Goal: Transaction & Acquisition: Purchase product/service

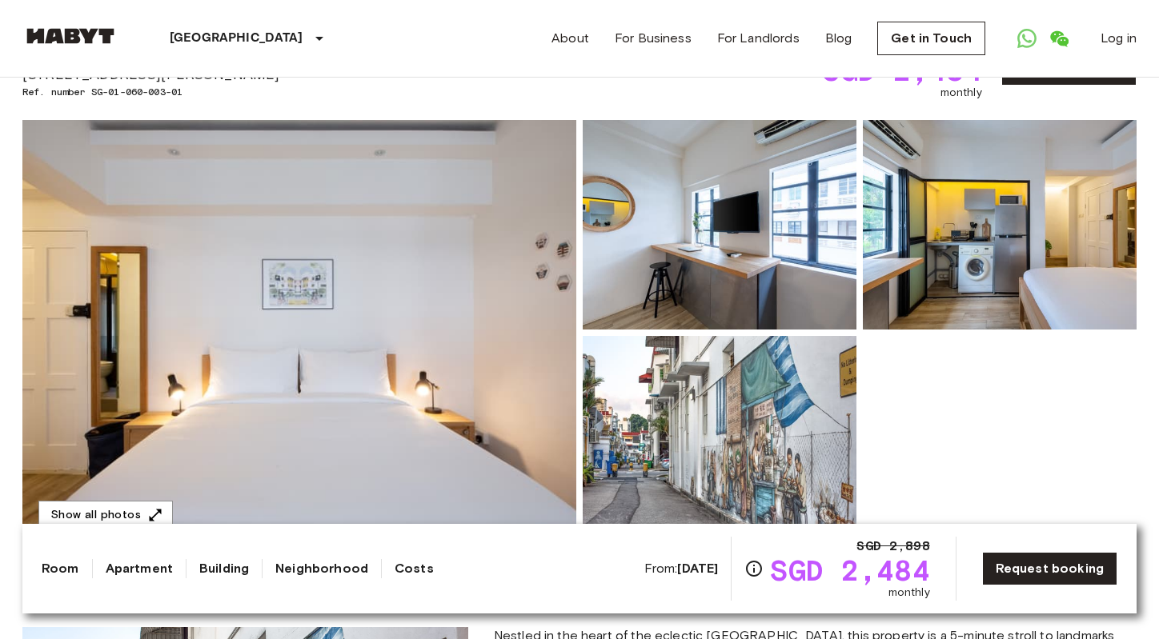
scroll to position [154, 0]
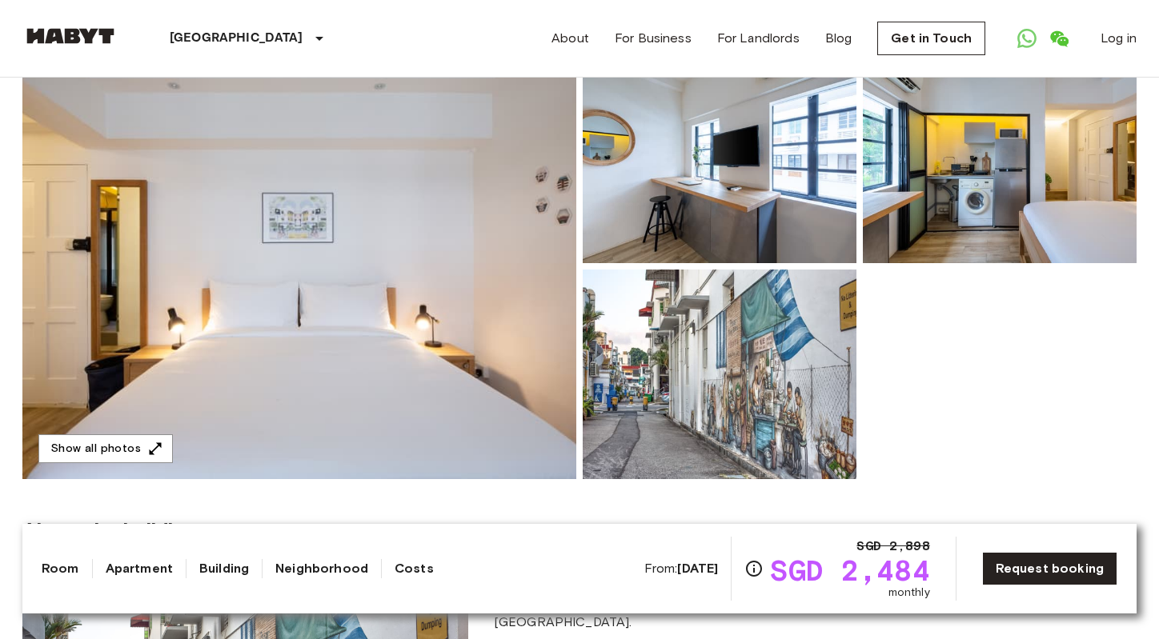
click at [920, 325] on div at bounding box center [856, 263] width 560 height 432
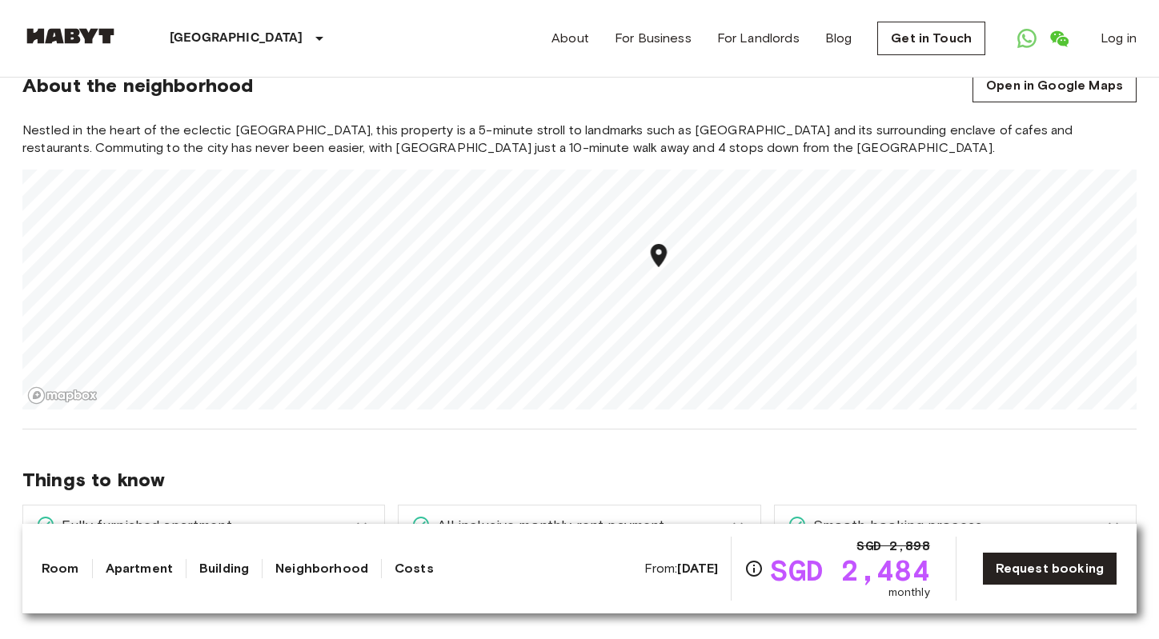
scroll to position [1071, 0]
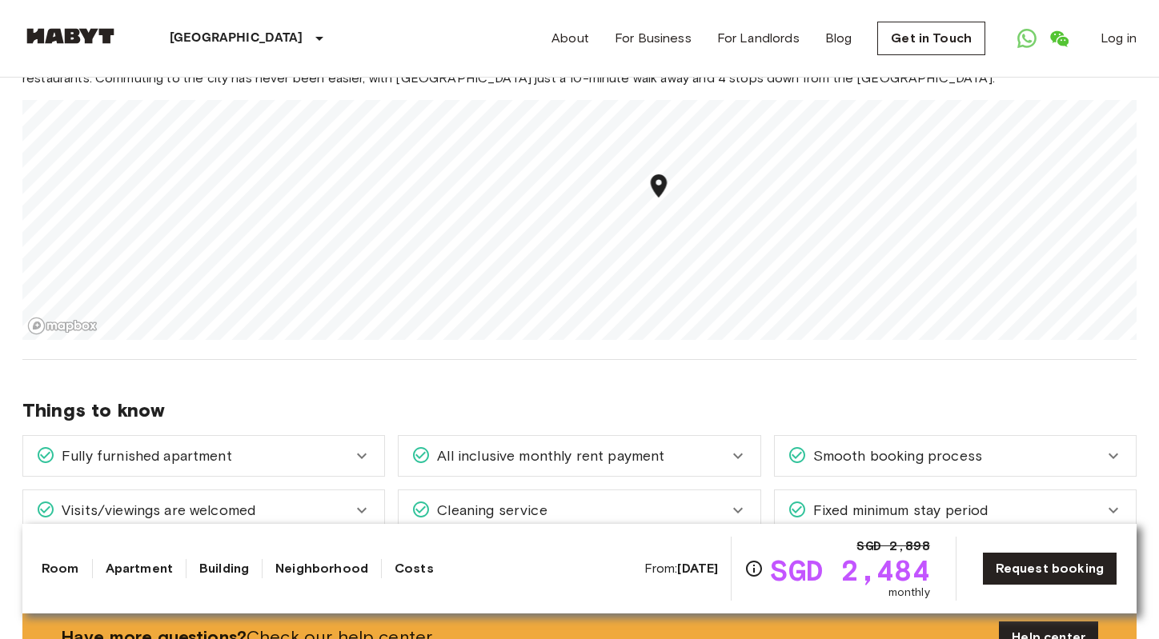
click at [712, 563] on b "[DATE]" at bounding box center [697, 568] width 41 height 15
click at [692, 567] on b "[DATE]" at bounding box center [697, 568] width 41 height 15
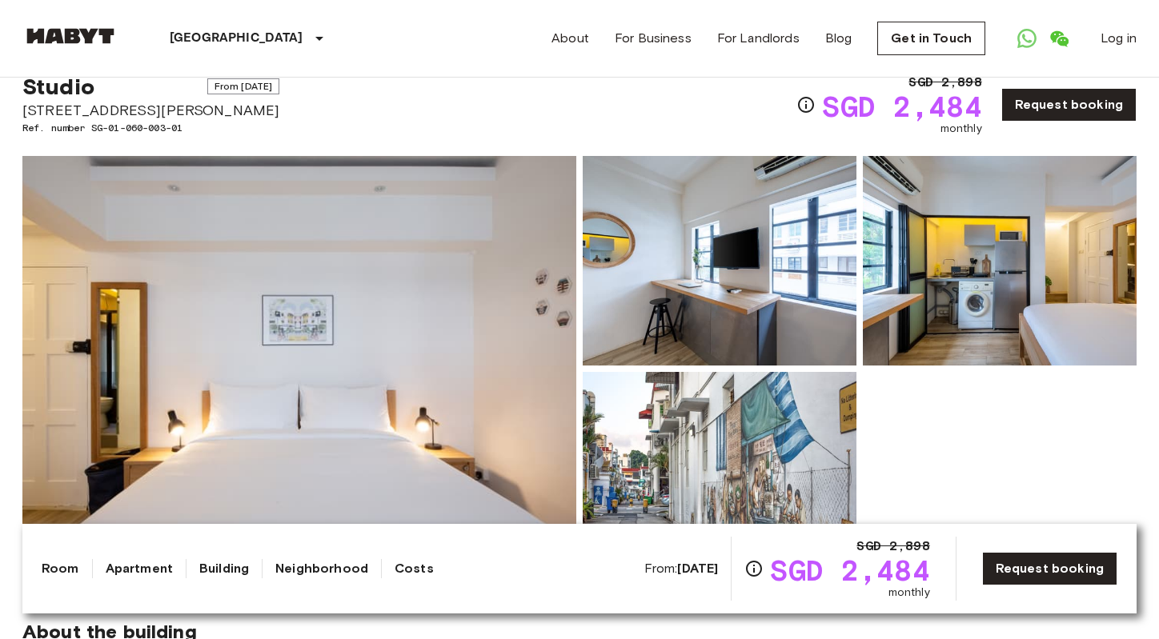
scroll to position [0, 0]
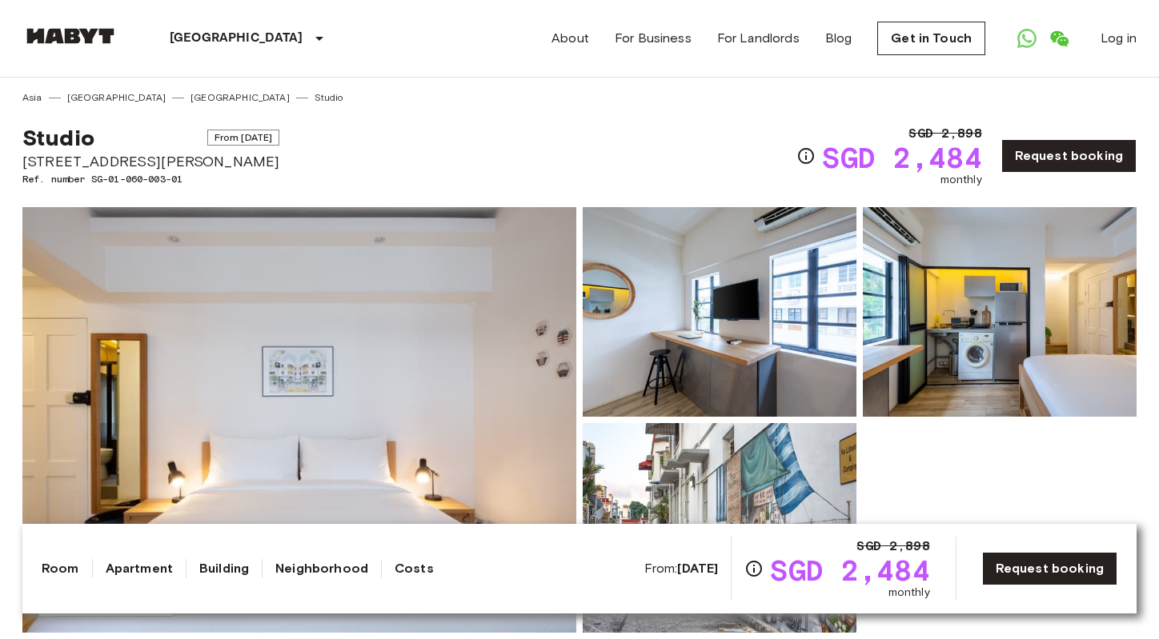
click at [190, 96] on link "[GEOGRAPHIC_DATA]" at bounding box center [239, 97] width 99 height 14
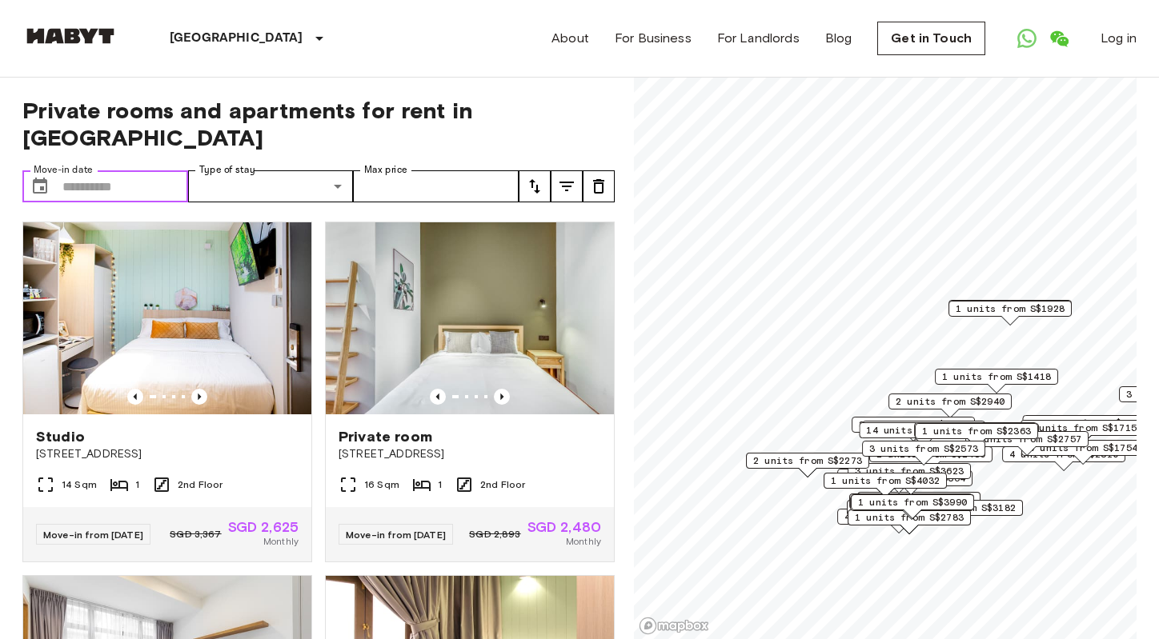
click at [150, 170] on input "Move-in date" at bounding box center [125, 186] width 126 height 32
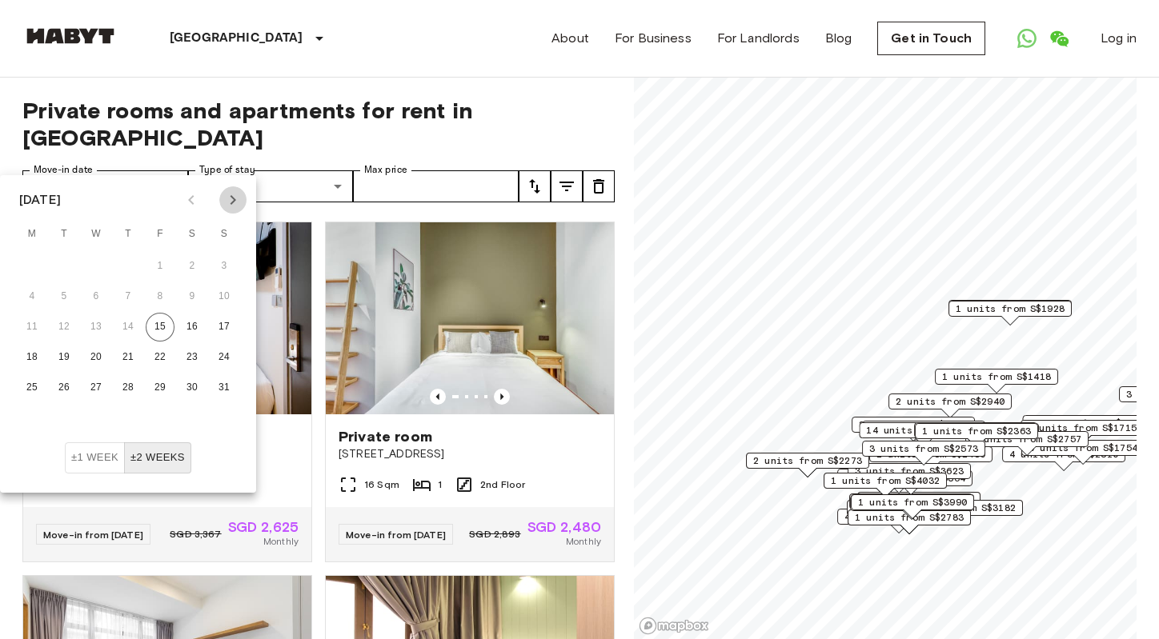
click at [233, 199] on icon "Next month" at bounding box center [232, 199] width 19 height 19
click at [50, 295] on button "9" at bounding box center [64, 297] width 29 height 29
type input "**********"
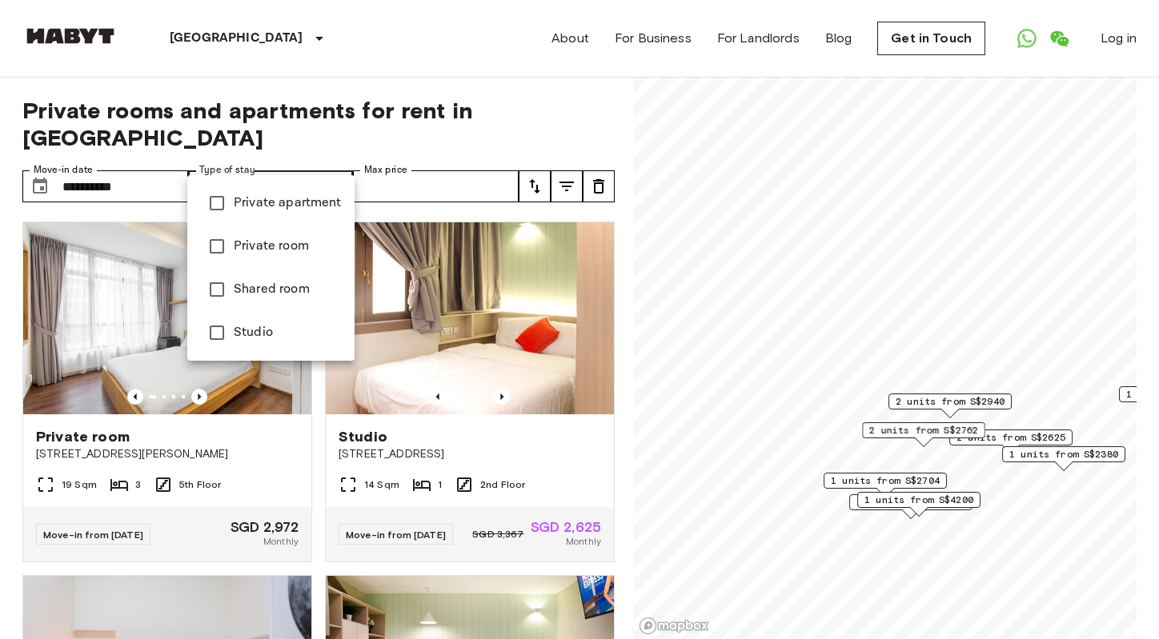
click at [286, 326] on span "Studio" at bounding box center [288, 332] width 108 height 19
type input "******"
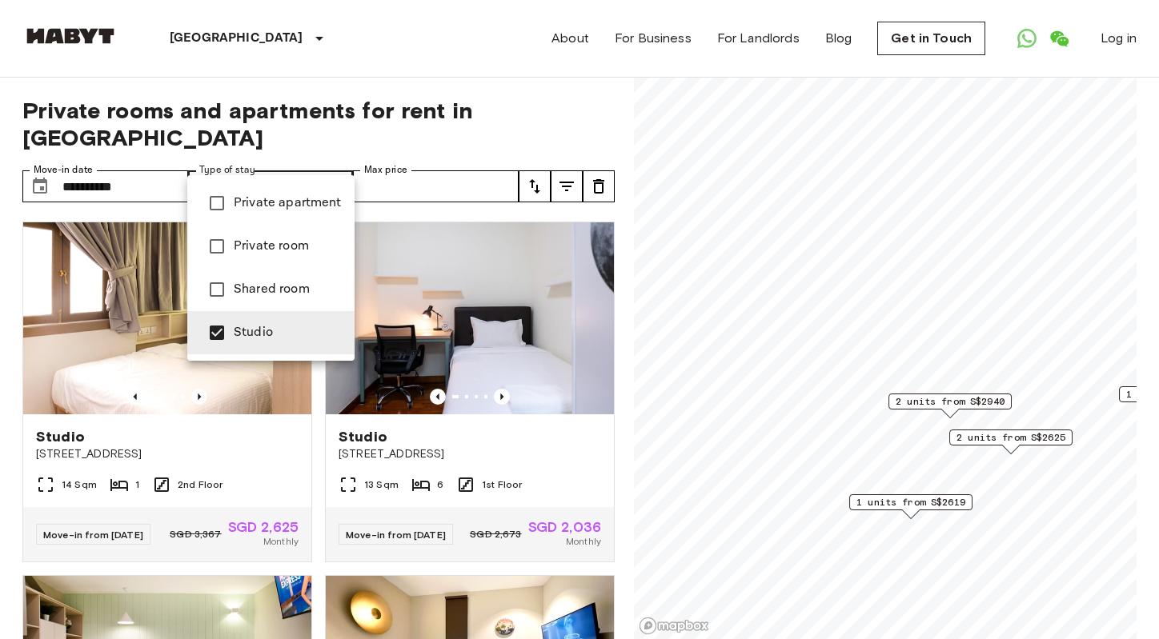
click at [412, 158] on div at bounding box center [579, 319] width 1159 height 639
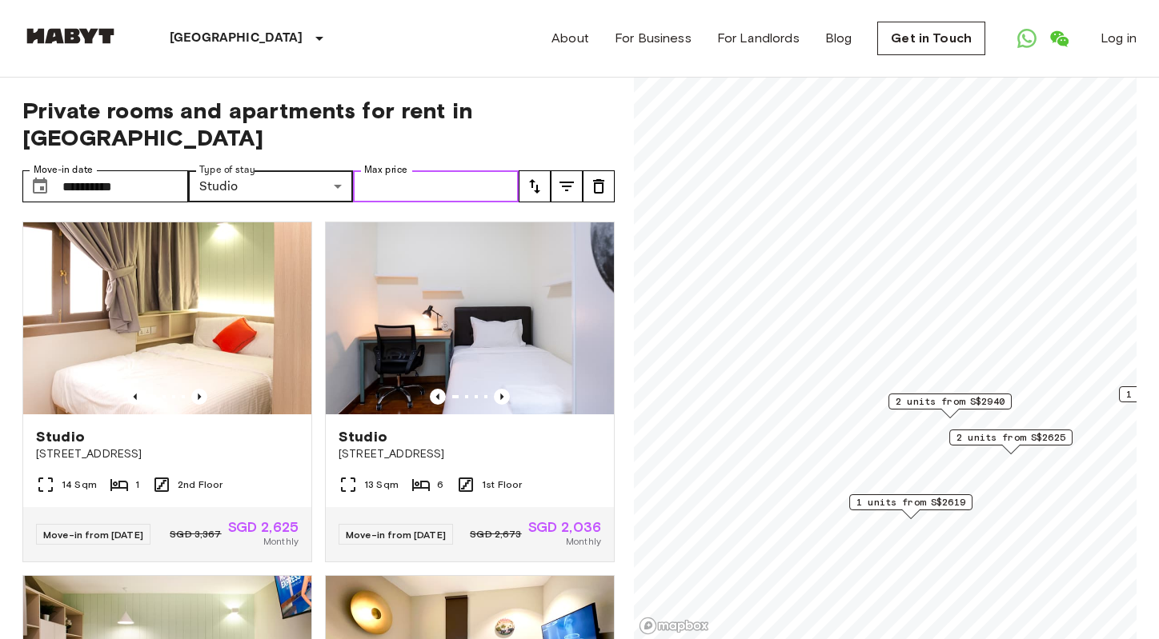
click at [412, 170] on input "Max price" at bounding box center [436, 186] width 166 height 32
type input "****"
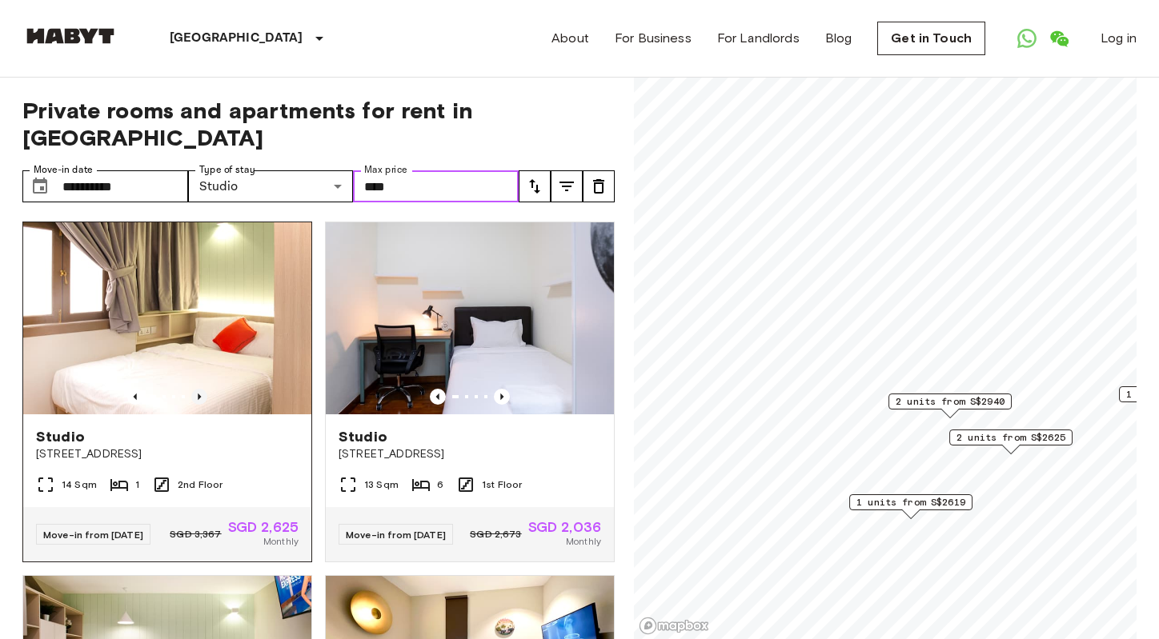
click at [197, 389] on icon "Previous image" at bounding box center [199, 397] width 16 height 16
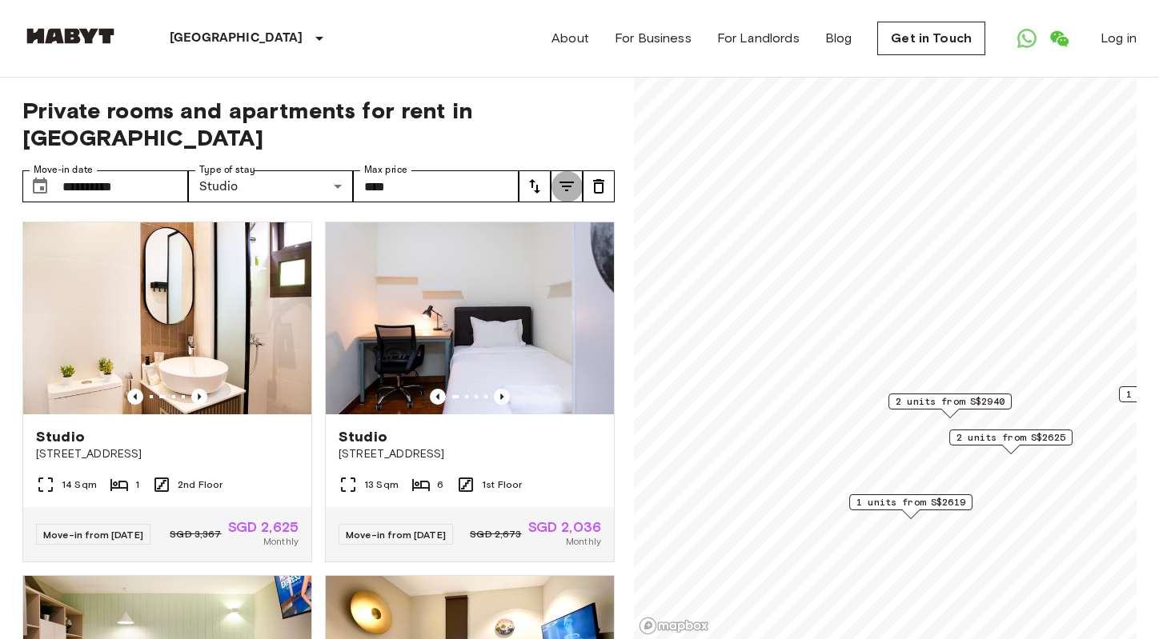
click at [560, 177] on icon "tune" at bounding box center [566, 186] width 19 height 19
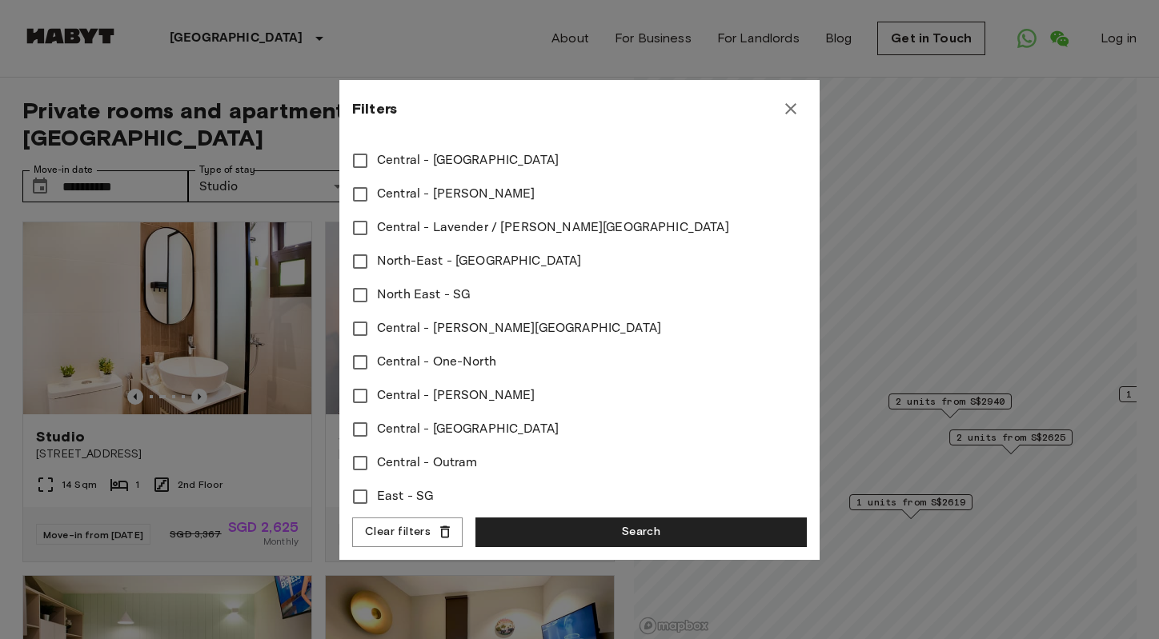
scroll to position [691, 0]
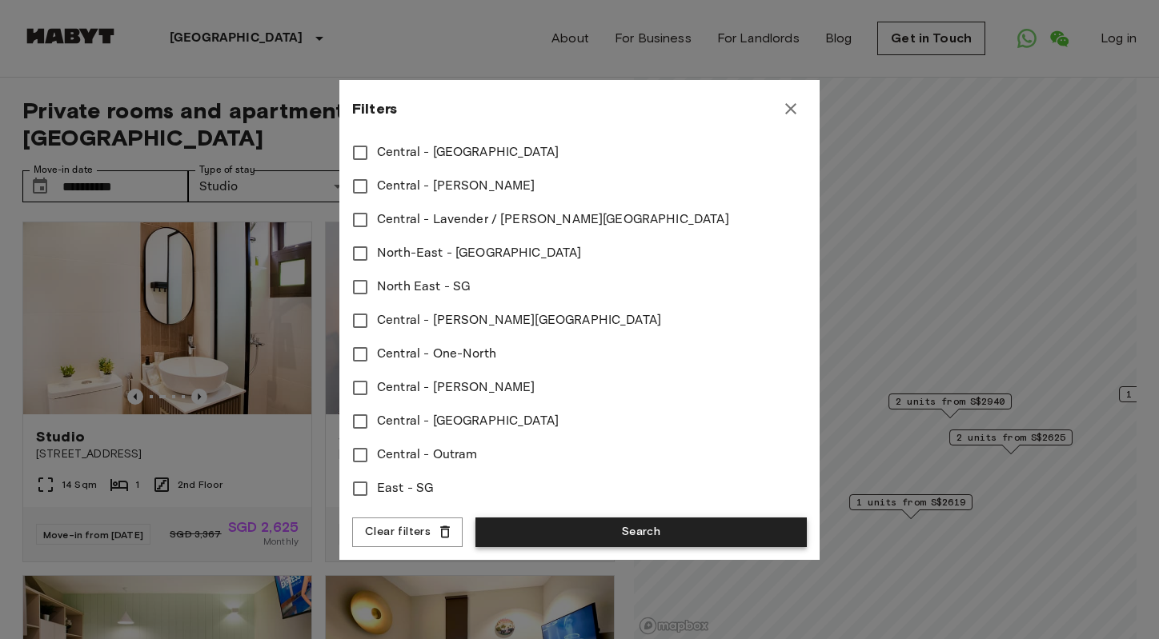
click at [519, 536] on button "Search" at bounding box center [640, 533] width 331 height 30
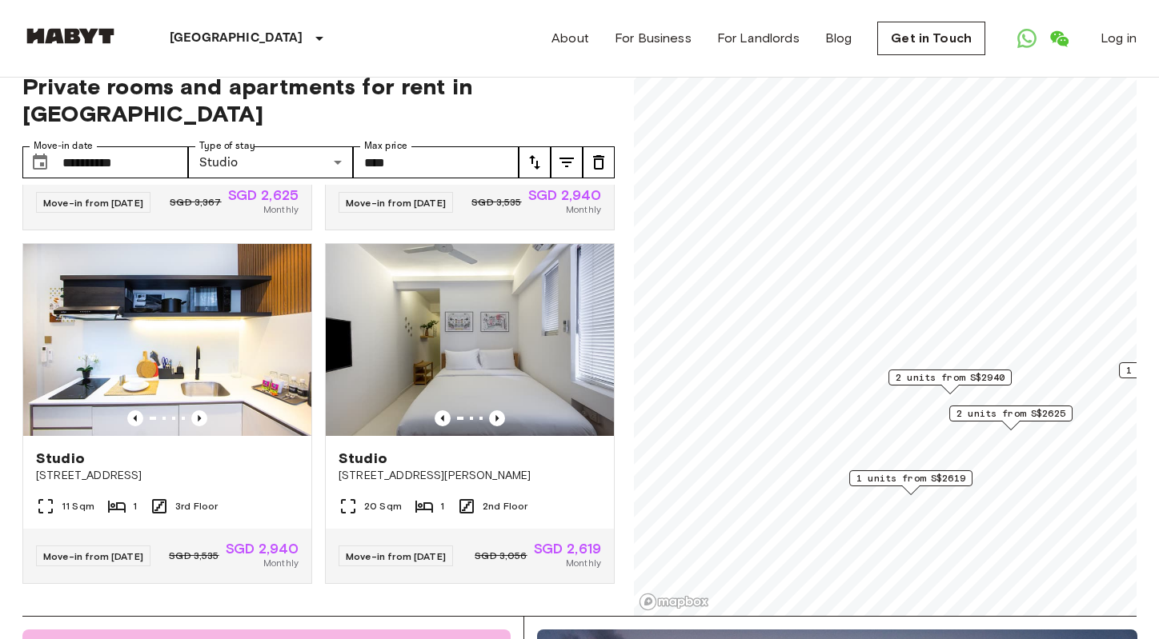
scroll to position [26, 0]
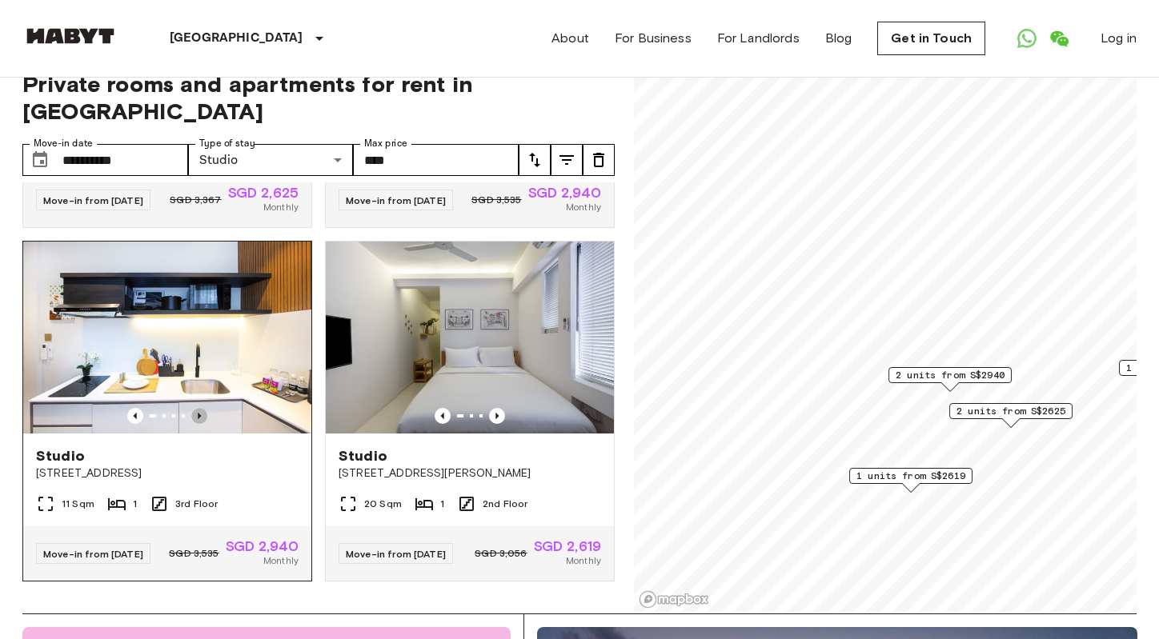
click at [198, 413] on icon "Previous image" at bounding box center [199, 416] width 3 height 6
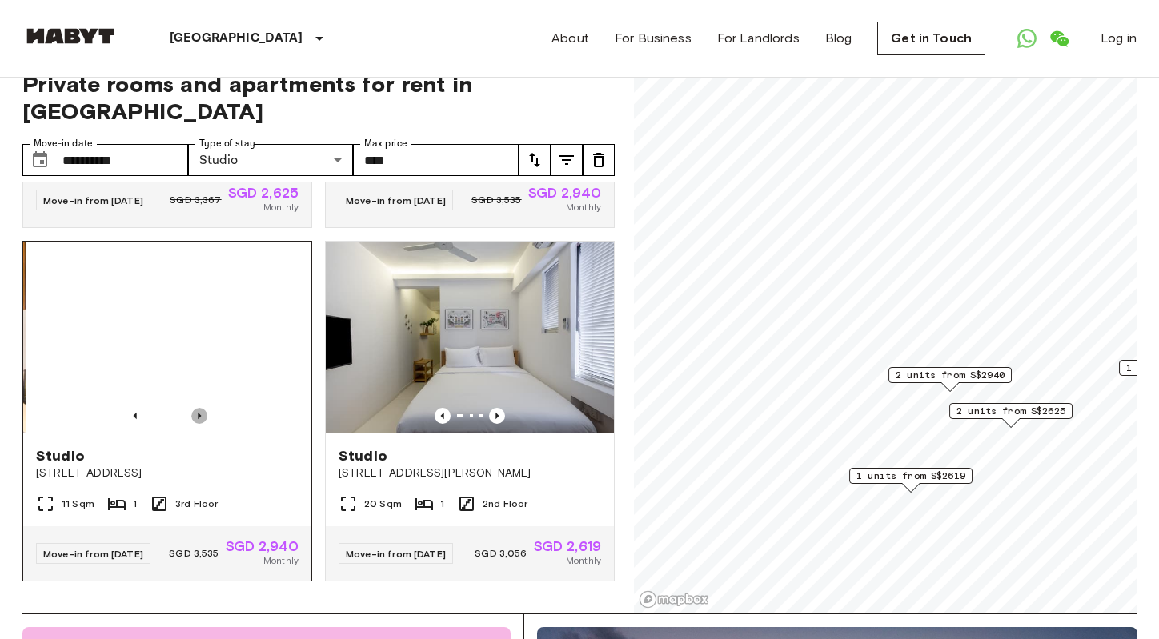
click at [198, 413] on icon "Previous image" at bounding box center [199, 416] width 3 height 6
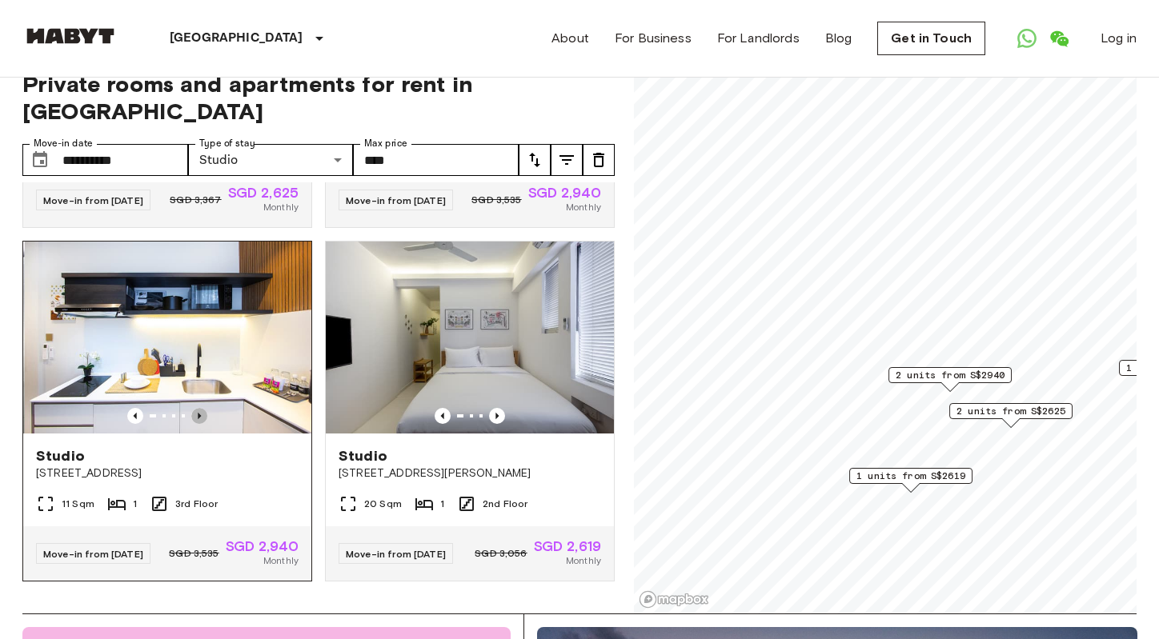
click at [198, 413] on icon "Previous image" at bounding box center [199, 416] width 3 height 6
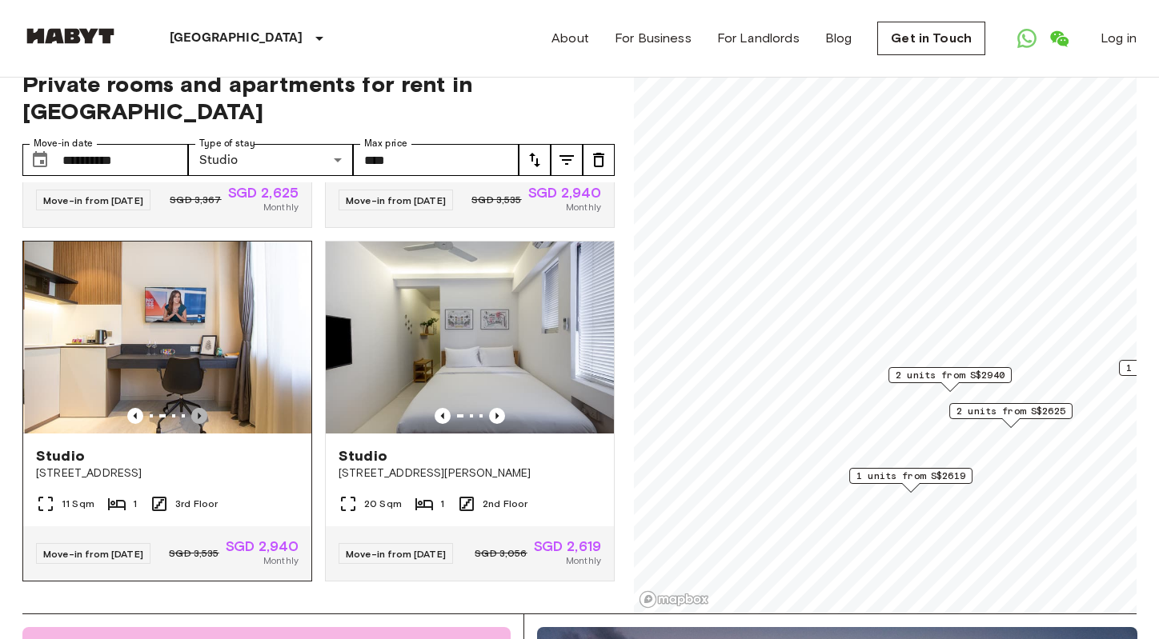
click at [198, 413] on icon "Previous image" at bounding box center [199, 416] width 3 height 6
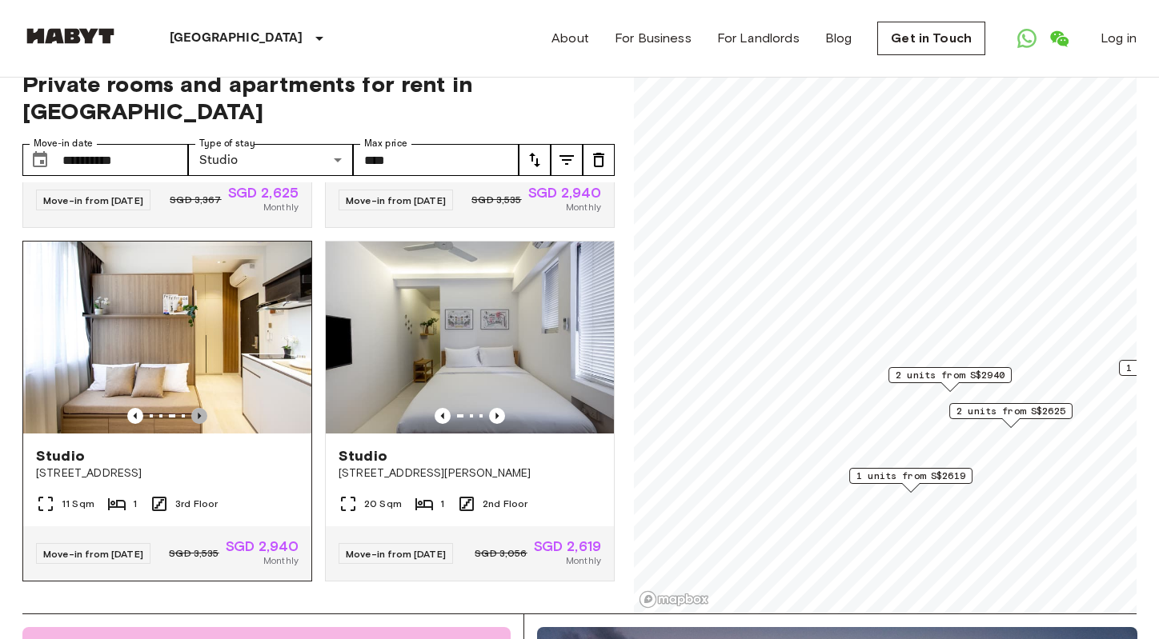
click at [198, 413] on icon "Previous image" at bounding box center [199, 416] width 3 height 6
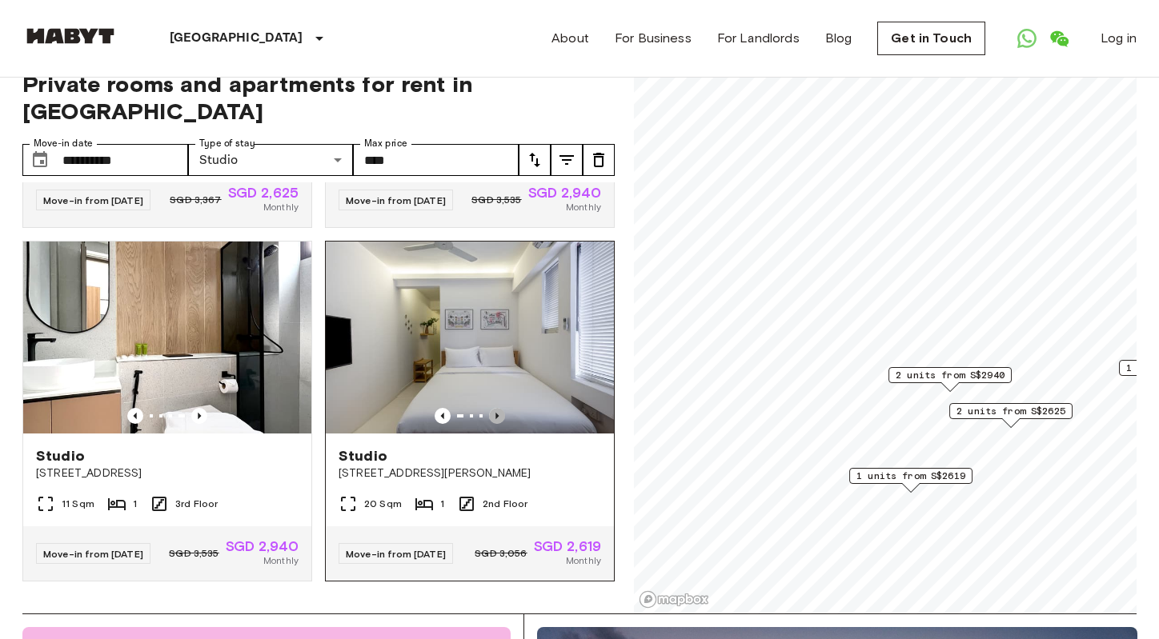
click at [496, 408] on icon "Previous image" at bounding box center [497, 416] width 16 height 16
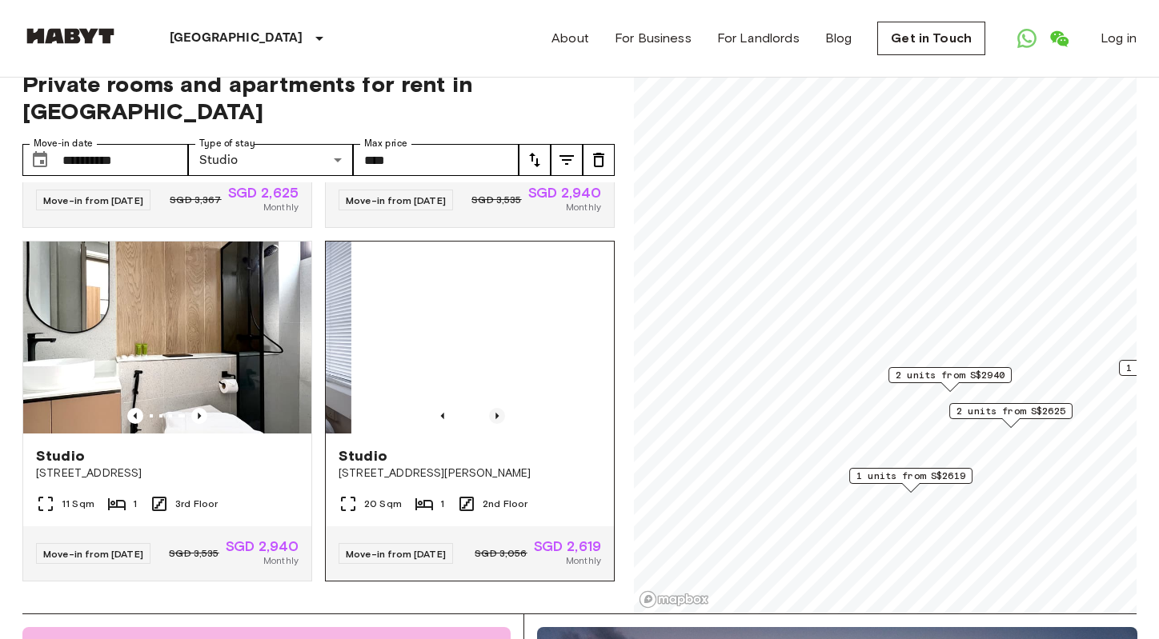
click at [496, 408] on icon "Previous image" at bounding box center [497, 416] width 16 height 16
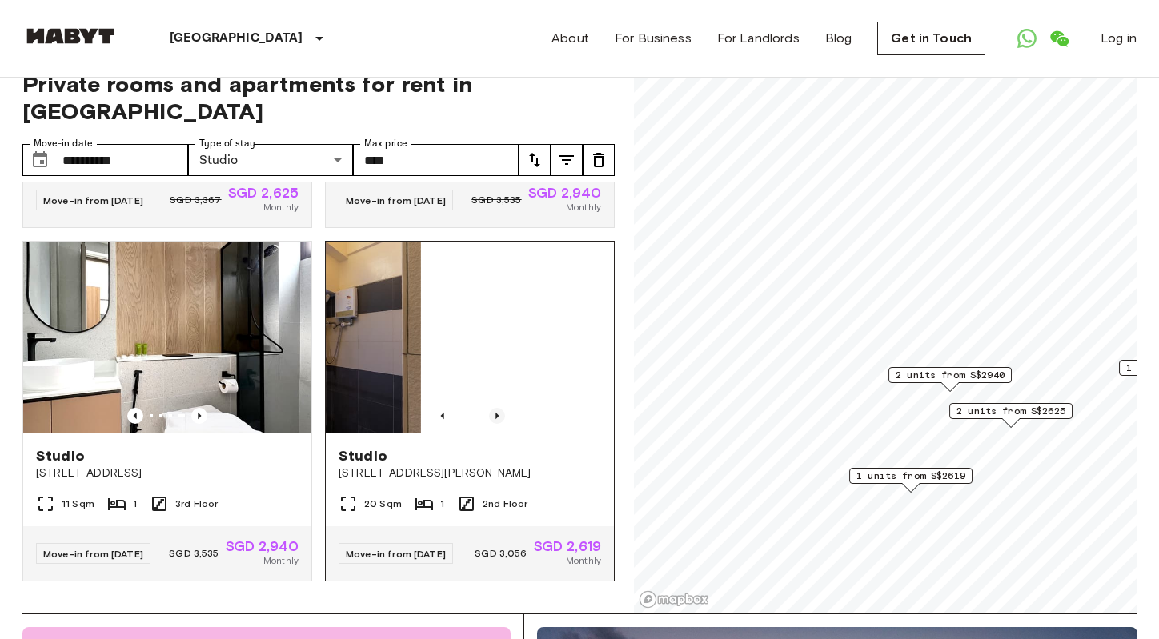
click at [496, 408] on icon "Previous image" at bounding box center [497, 416] width 16 height 16
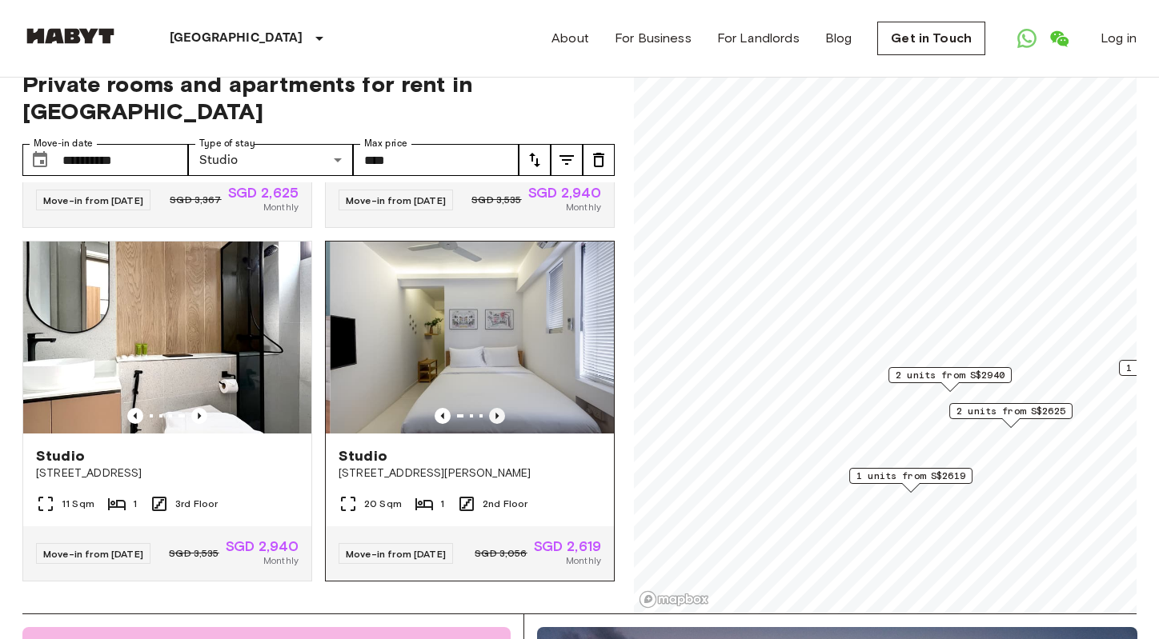
click at [495, 408] on icon "Previous image" at bounding box center [497, 416] width 16 height 16
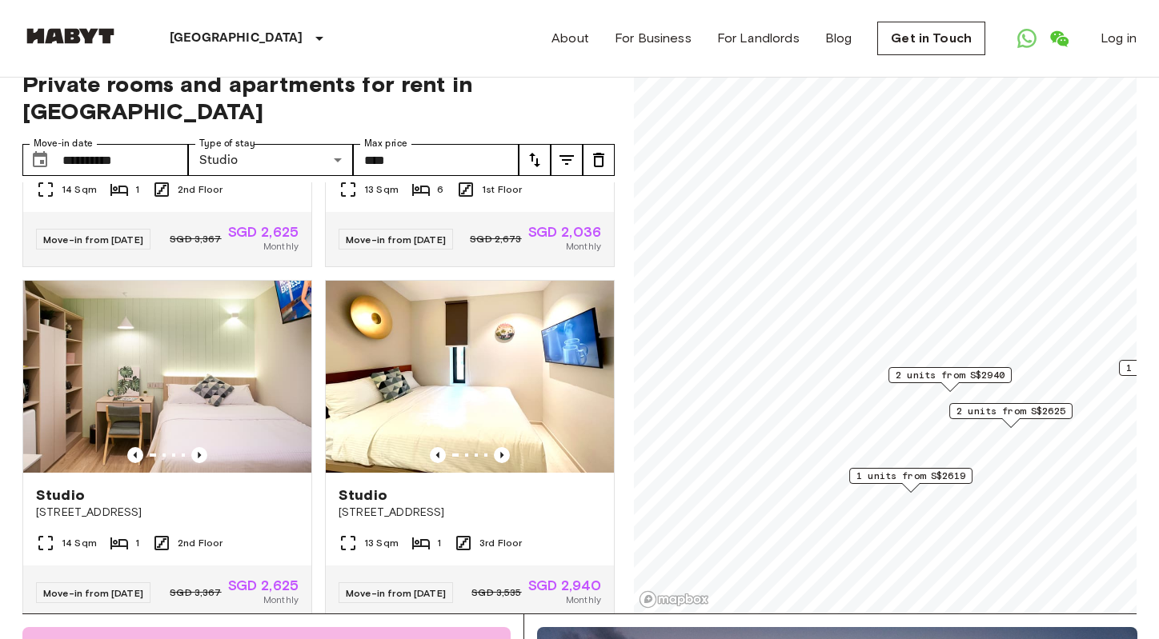
scroll to position [238, 0]
